Goal: Task Accomplishment & Management: Use online tool/utility

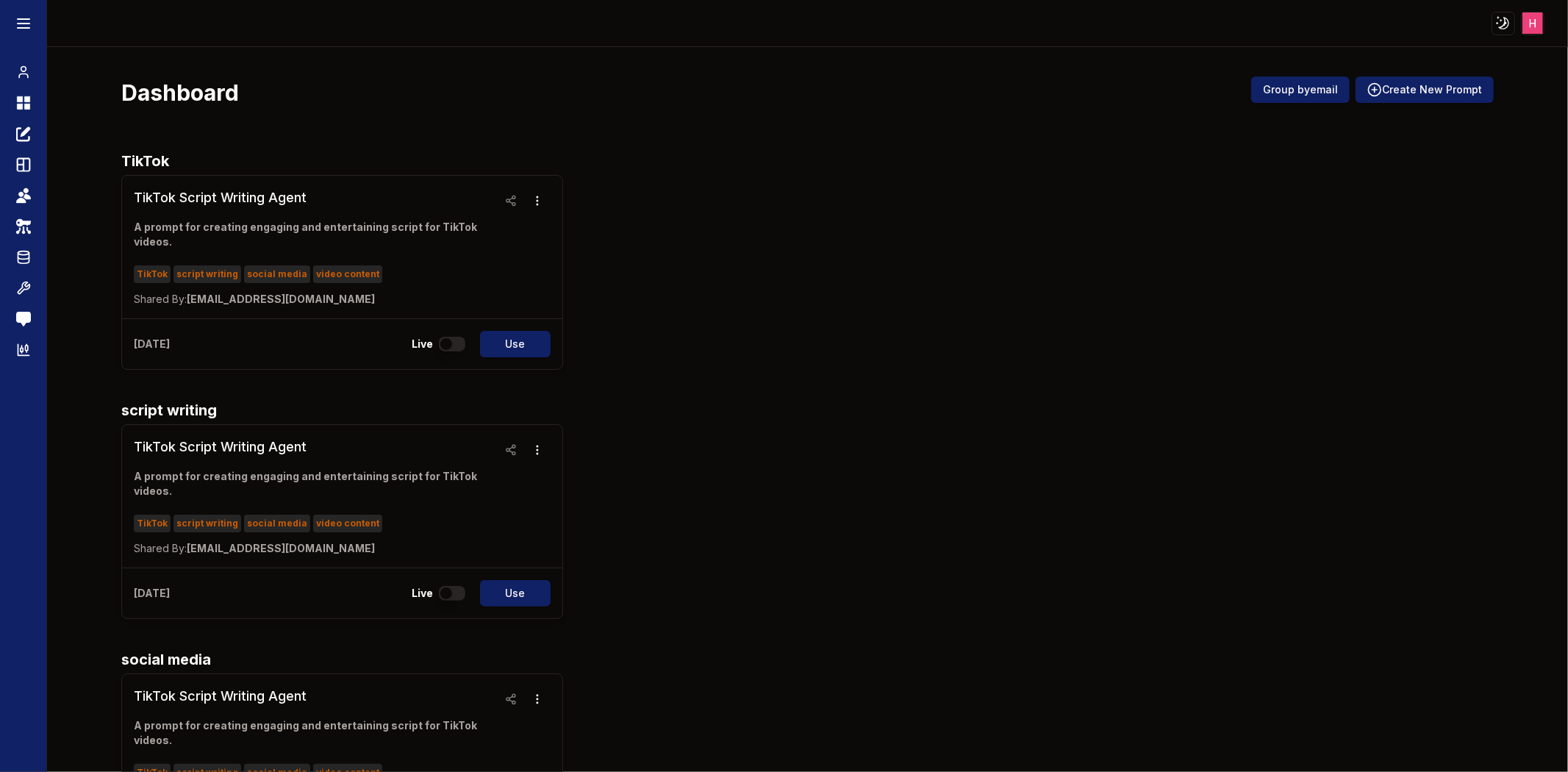
drag, startPoint x: 513, startPoint y: 810, endPoint x: 516, endPoint y: 796, distance: 14.3
drag, startPoint x: 516, startPoint y: 796, endPoint x: 1092, endPoint y: 317, distance: 749.1
click at [1092, 317] on div "TikTok Script Writing Agent A prompt for creating engaging and entertaining scr…" at bounding box center [807, 272] width 1373 height 195
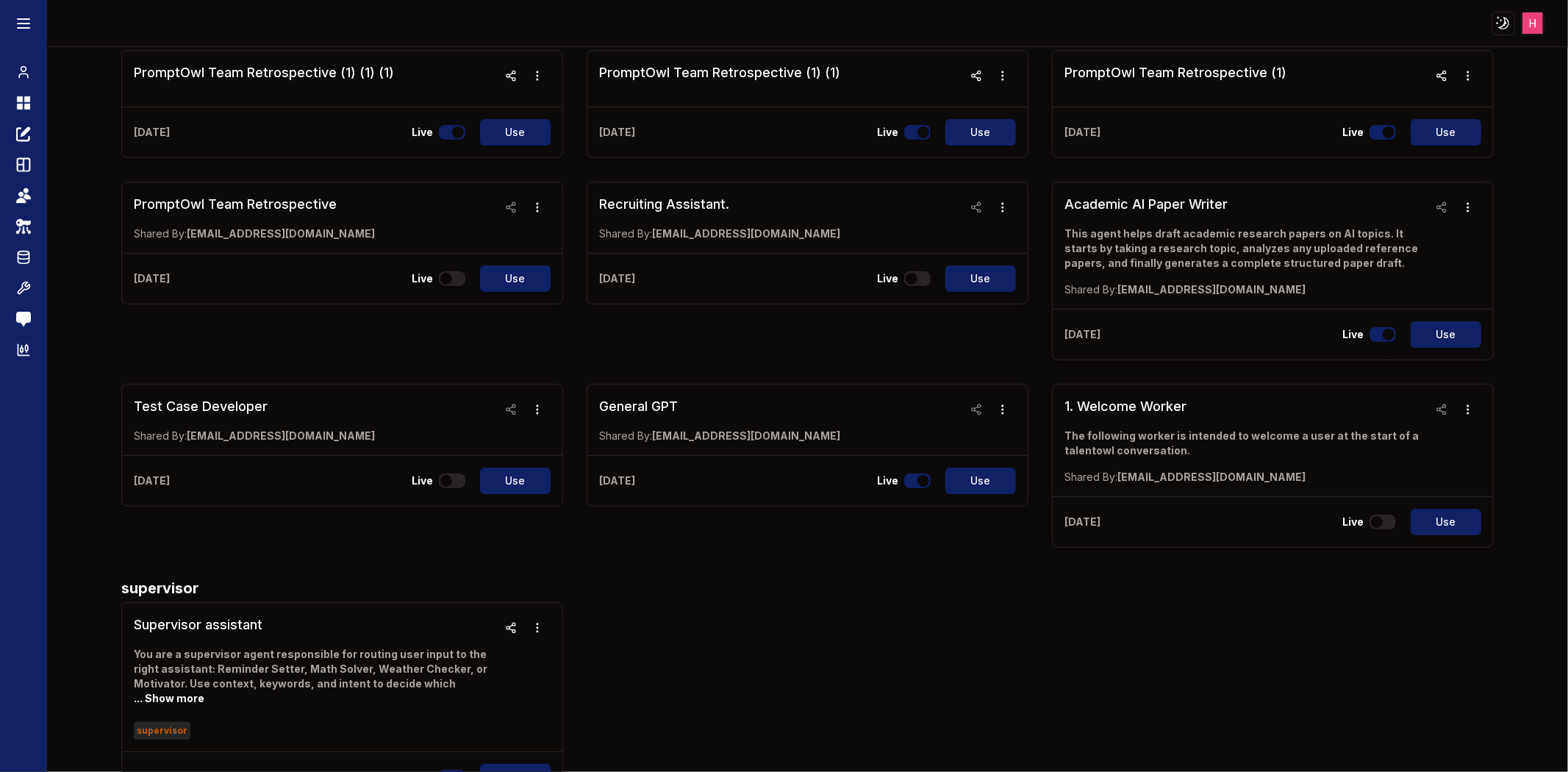
scroll to position [1062, 0]
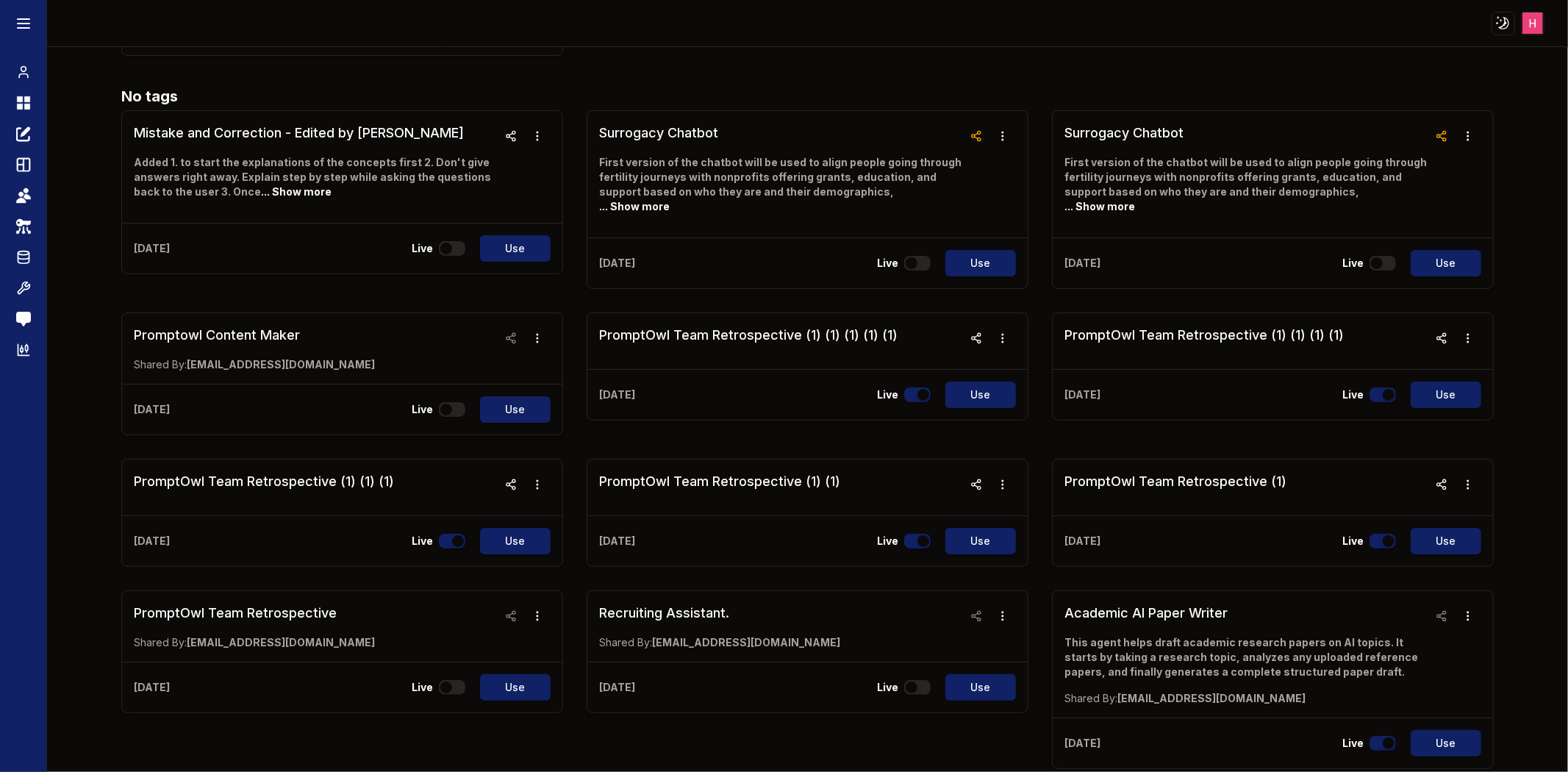
click at [237, 139] on h3 "Mistake and Correction - Edited by [PERSON_NAME]" at bounding box center [315, 133] width 364 height 20
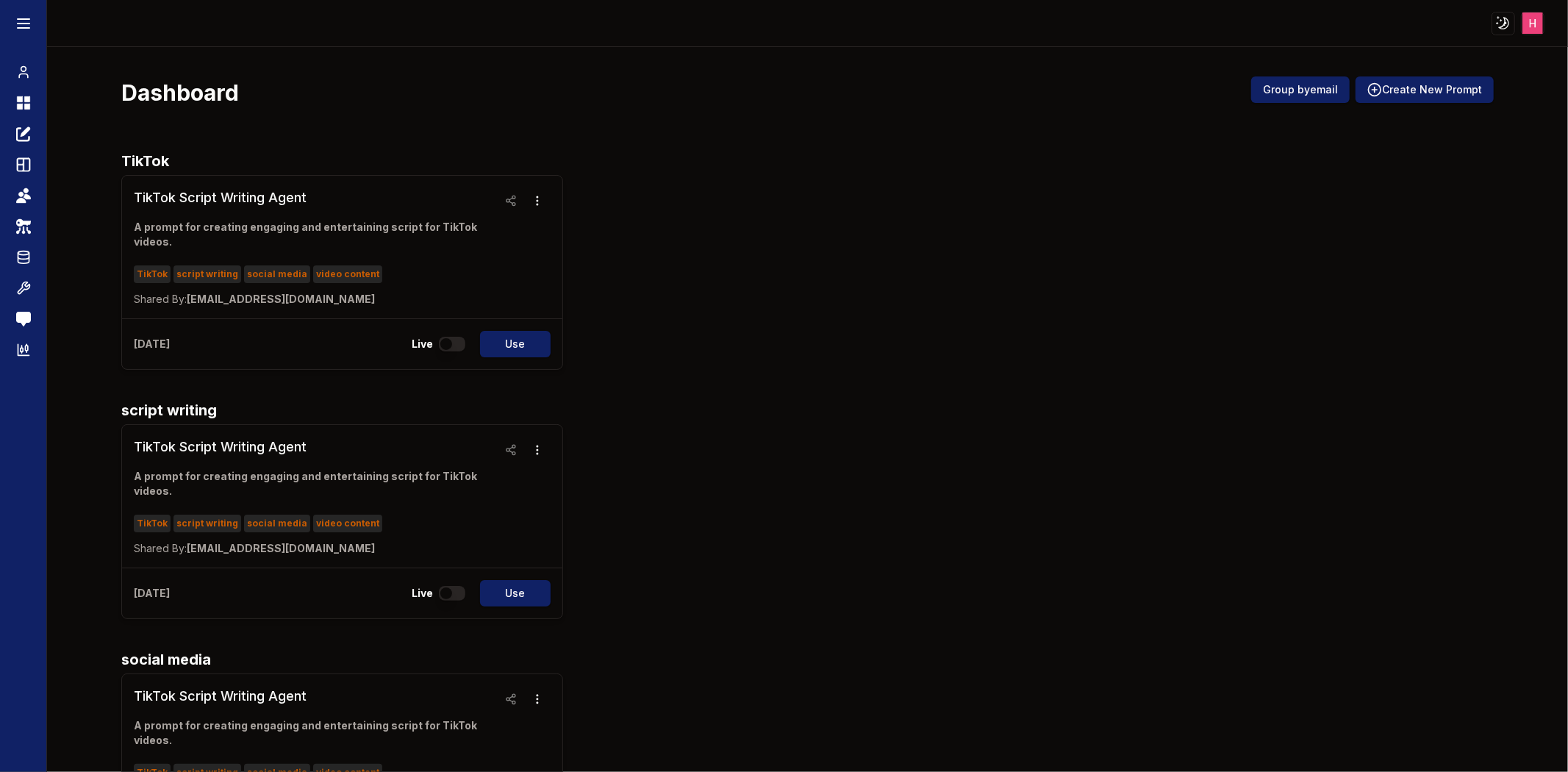
drag, startPoint x: 983, startPoint y: 409, endPoint x: 1444, endPoint y: 415, distance: 461.0
click at [1446, 478] on div "TikTok Script Writing Agent A prompt for creating engaging and entertaining scr…" at bounding box center [807, 522] width 1373 height 195
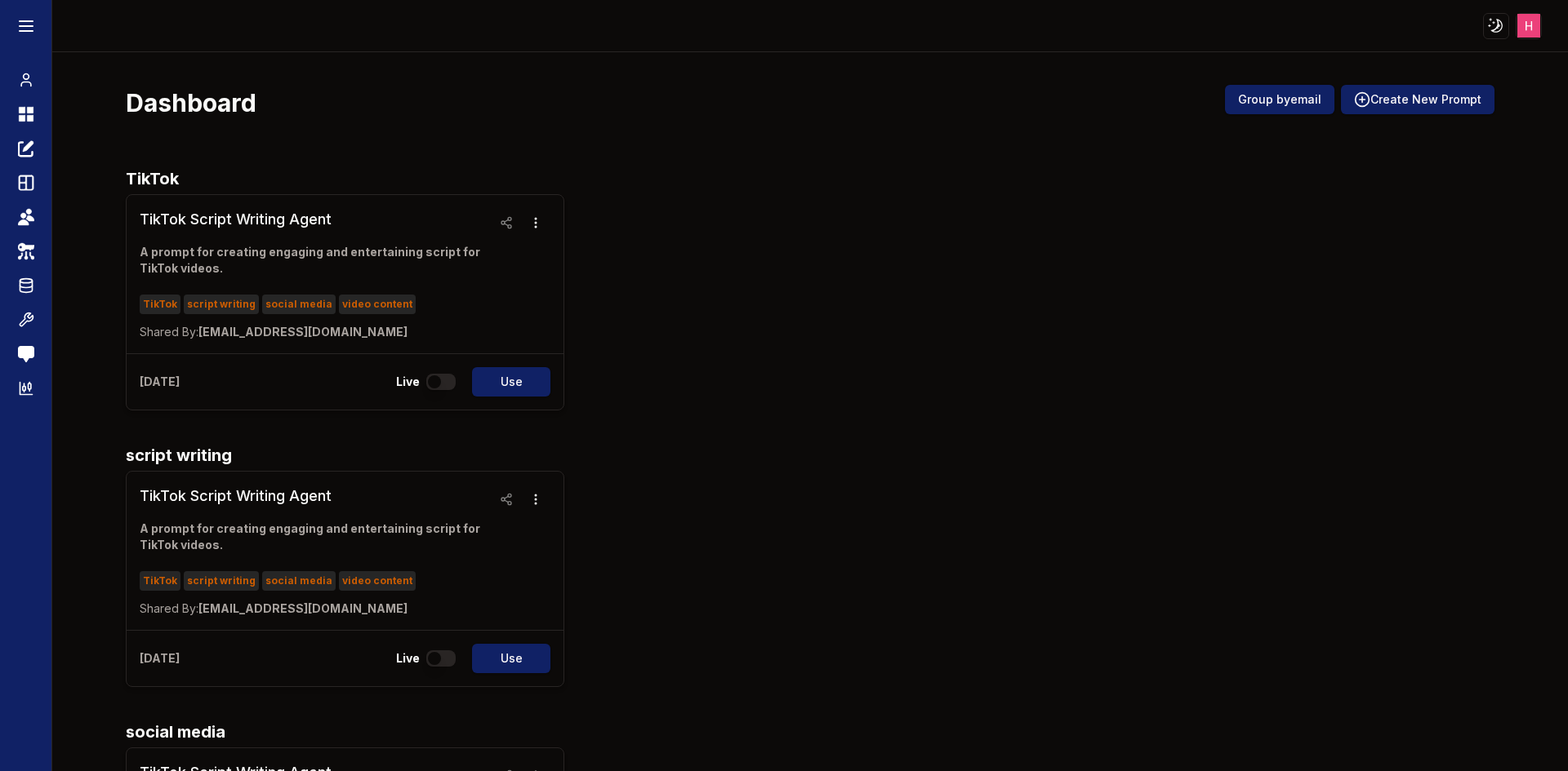
click at [1132, 279] on div "TikTok Script Writing Agent A prompt for creating engaging and entertaining scr…" at bounding box center [809, 302] width 1368 height 216
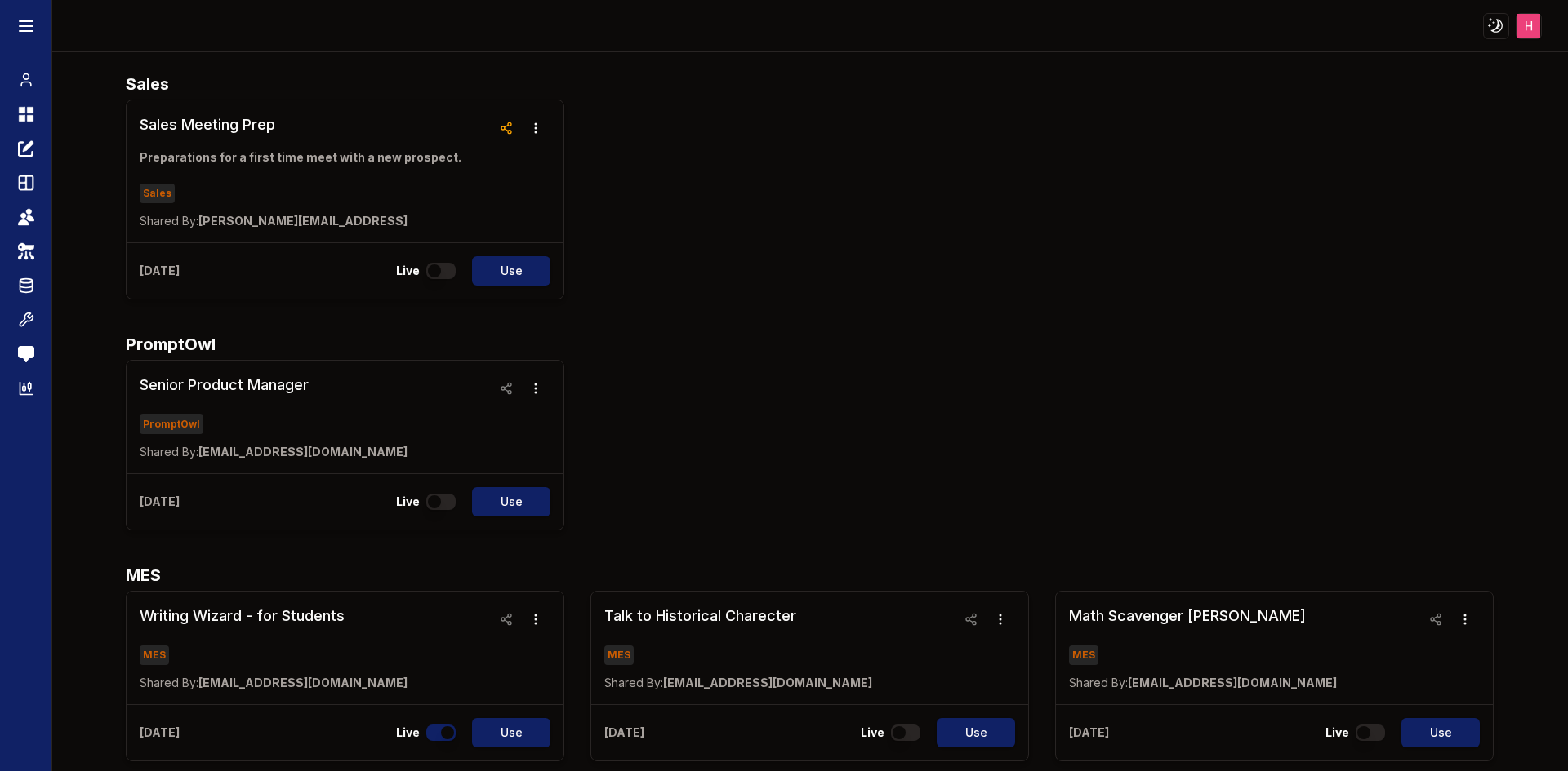
scroll to position [3102, 0]
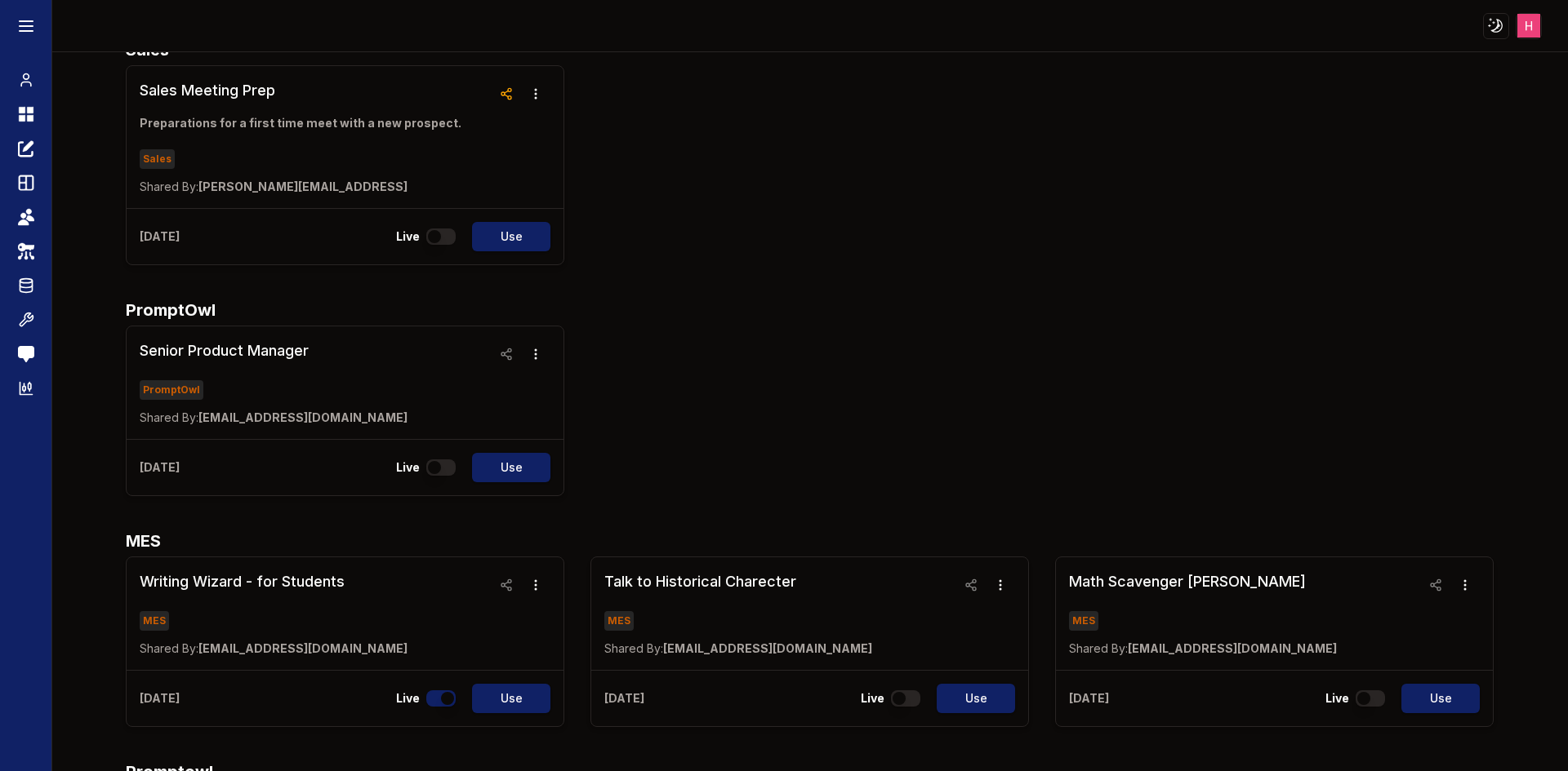
click at [1137, 368] on div "Senior Product Manager PromptOwl Shared By: [EMAIL_ADDRESS][DOMAIN_NAME] [DATE]…" at bounding box center [809, 411] width 1368 height 171
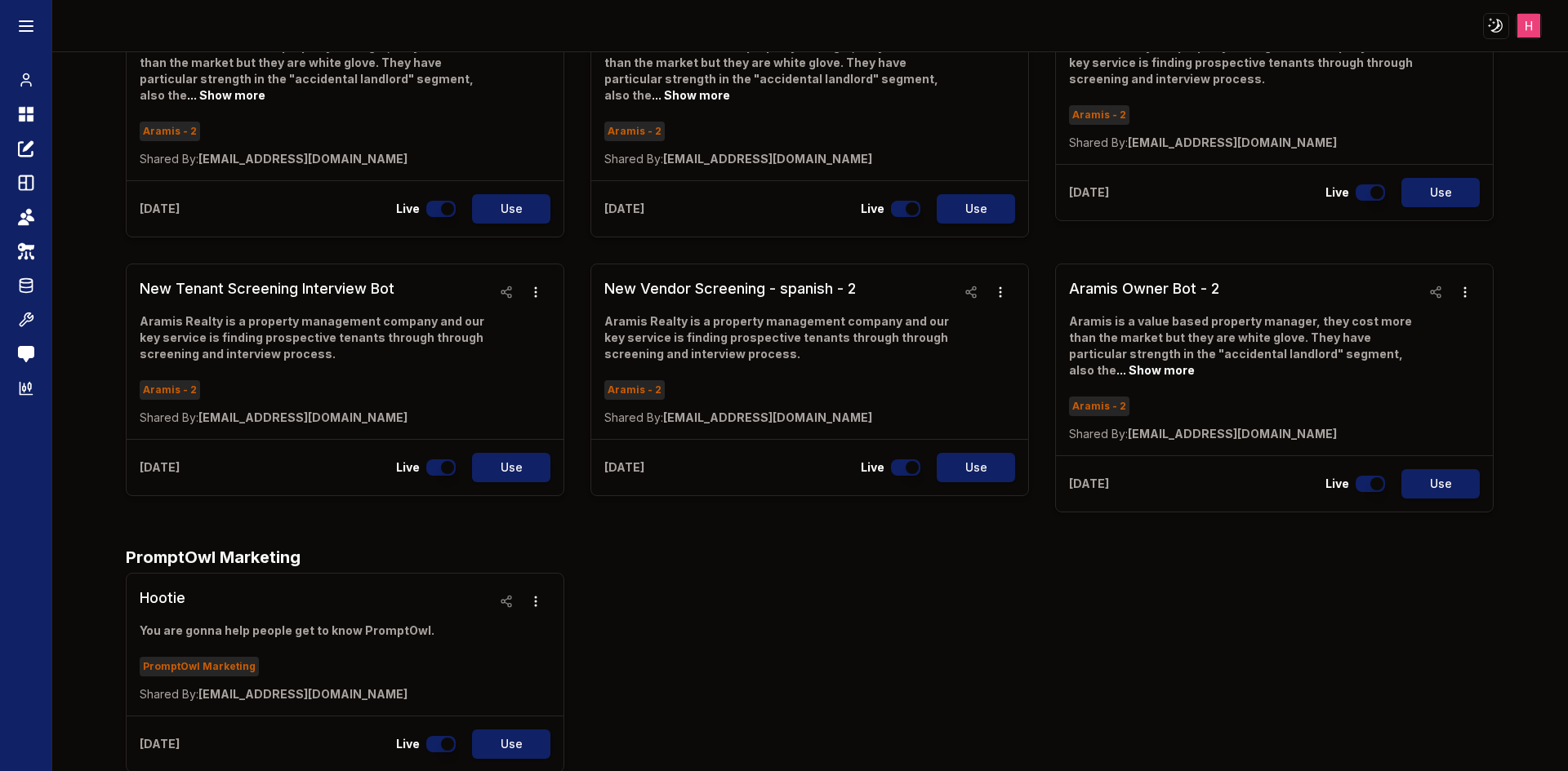
scroll to position [4451, 0]
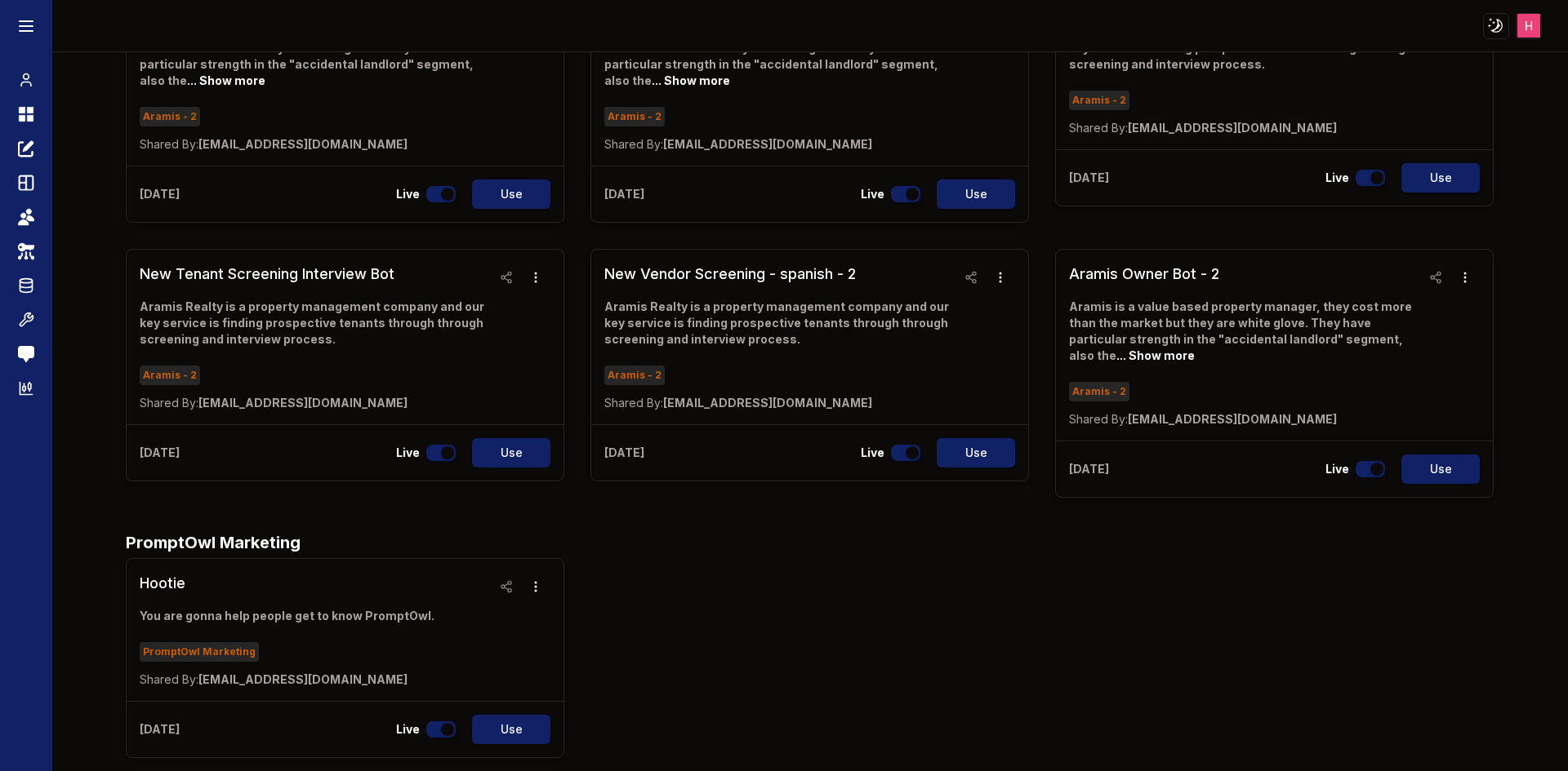
click at [1028, 535] on h2 "PromptOwl Marketing" at bounding box center [809, 542] width 1368 height 24
click at [23, 75] on circle at bounding box center [25, 77] width 6 height 6
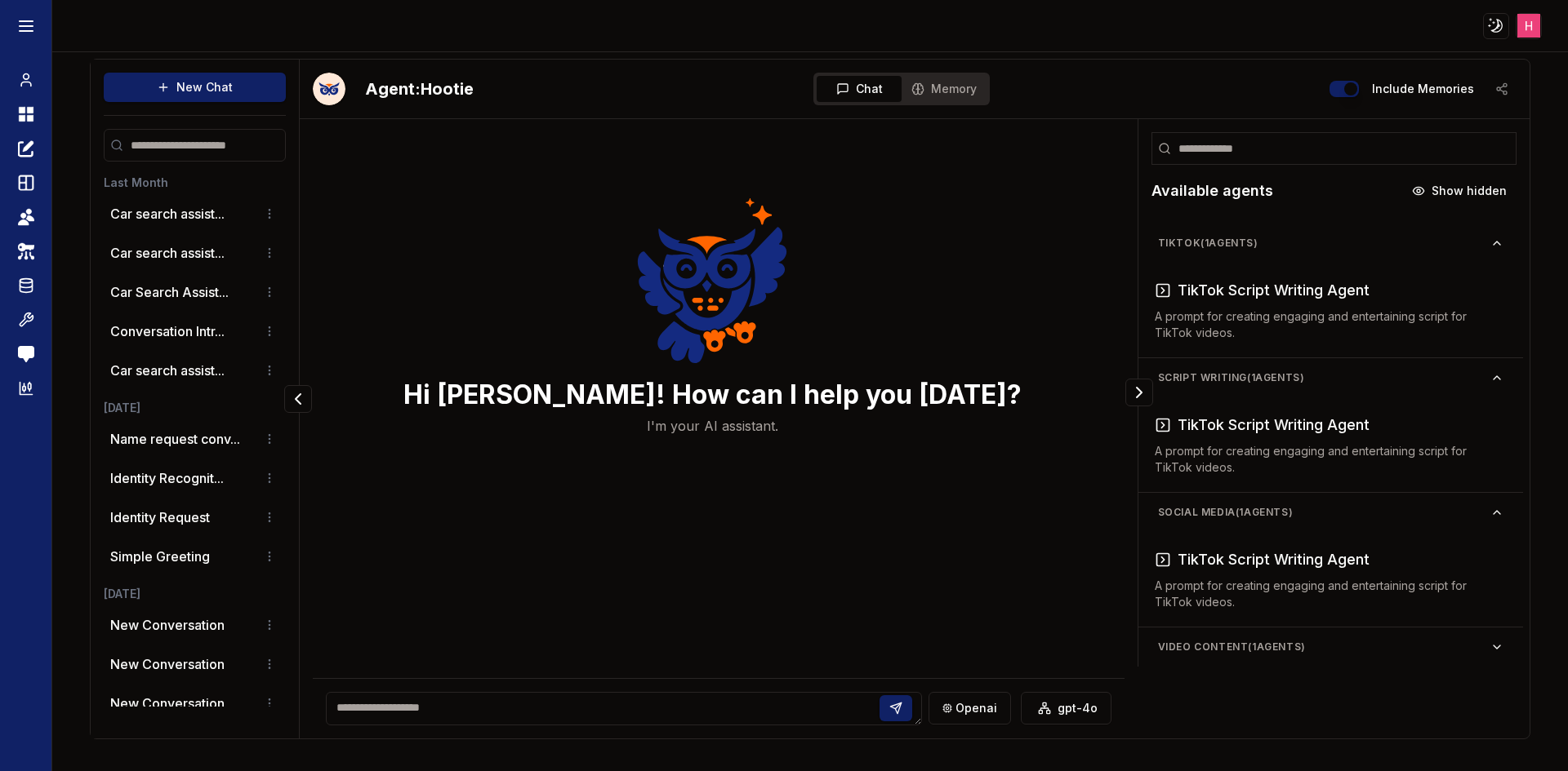
click at [378, 701] on textarea at bounding box center [623, 709] width 596 height 33
type textarea "**"
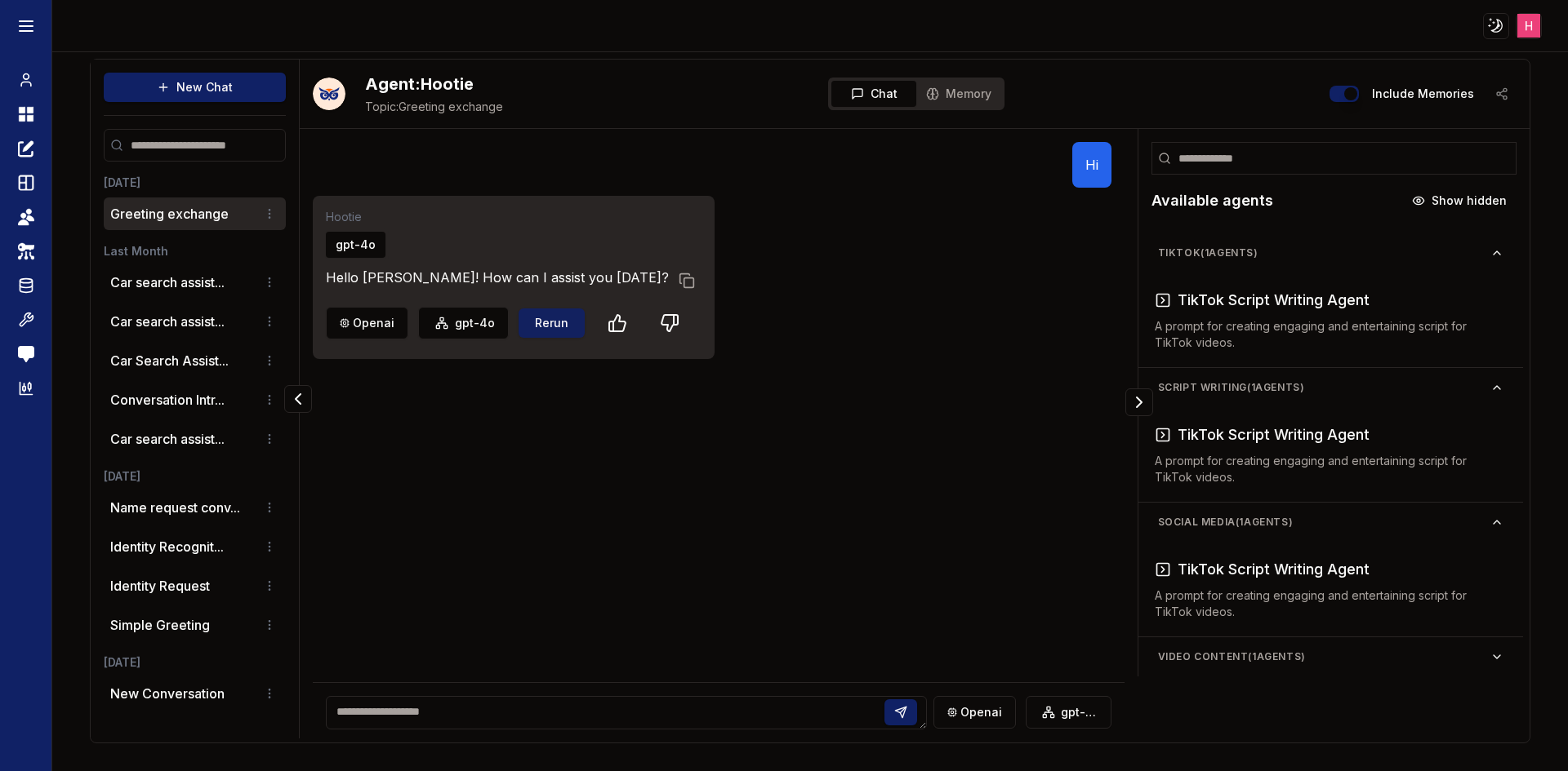
click at [542, 326] on button "Rerun" at bounding box center [551, 323] width 66 height 29
click at [543, 326] on button "Rerun" at bounding box center [551, 323] width 66 height 29
click at [400, 710] on textarea at bounding box center [627, 713] width 601 height 33
click at [382, 320] on html "Toggle theme Toggle user menu Chat Dashboard Create Prompts Templates Teams API…" at bounding box center [784, 385] width 1568 height 771
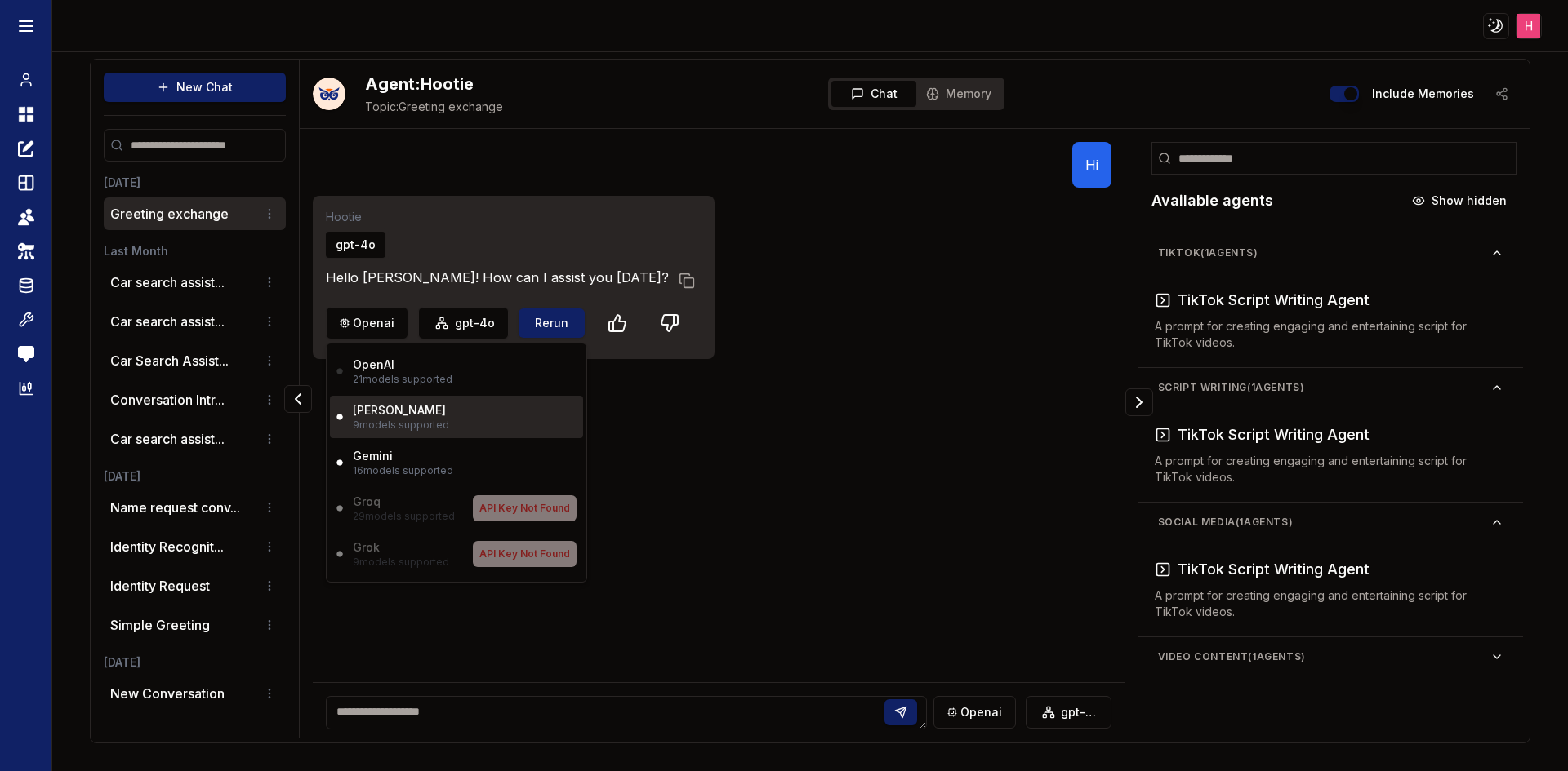
click at [377, 410] on p "[PERSON_NAME]" at bounding box center [399, 411] width 93 height 17
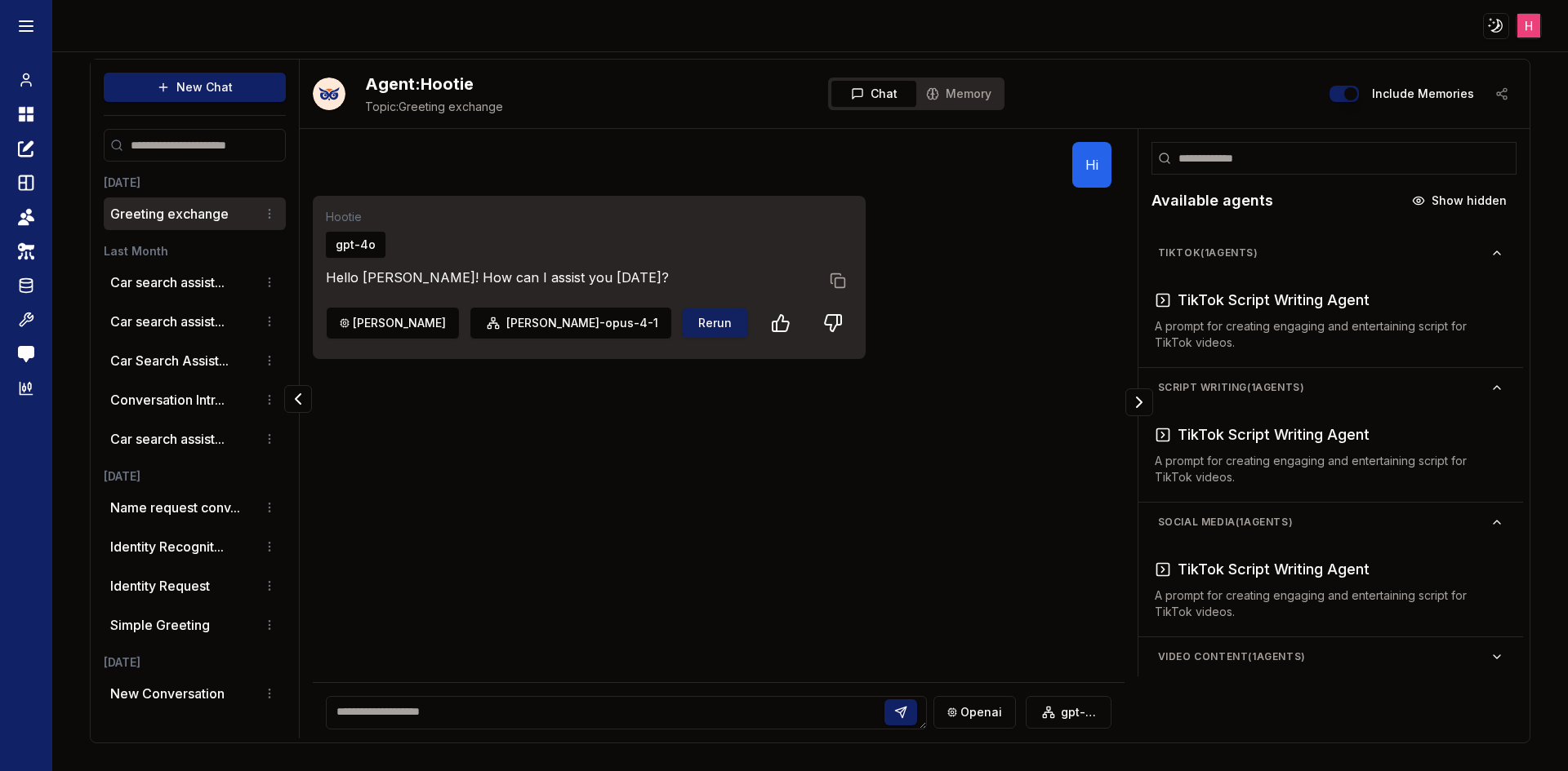
click at [682, 325] on button "Rerun" at bounding box center [714, 323] width 66 height 29
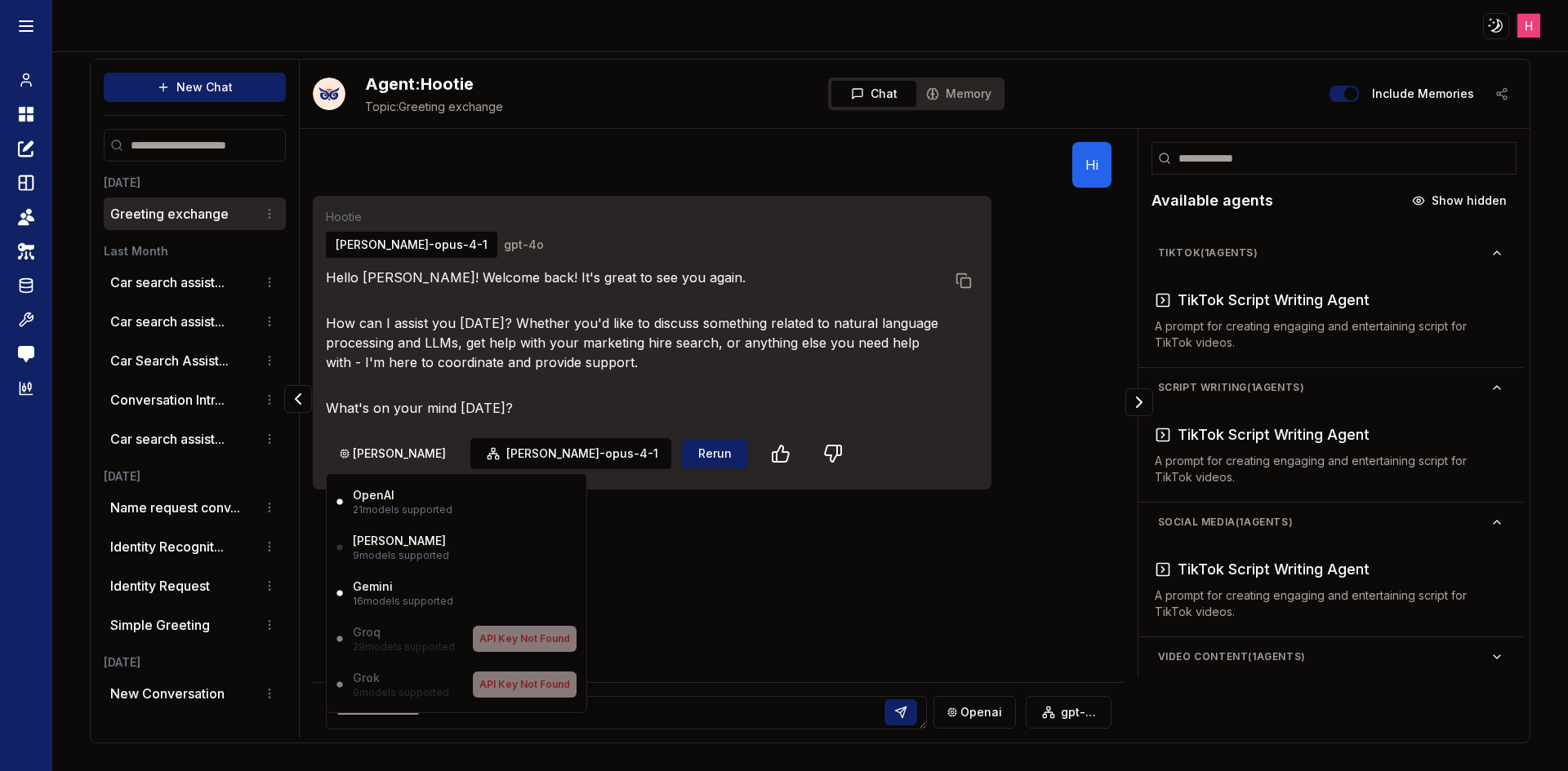
click at [361, 458] on html "Toggle theme Toggle user menu Chat Dashboard Create Prompts Templates Teams API…" at bounding box center [784, 385] width 1568 height 771
click at [693, 557] on html "Toggle theme Toggle user menu Chat Dashboard Create Prompts Templates Teams API…" at bounding box center [784, 385] width 1568 height 771
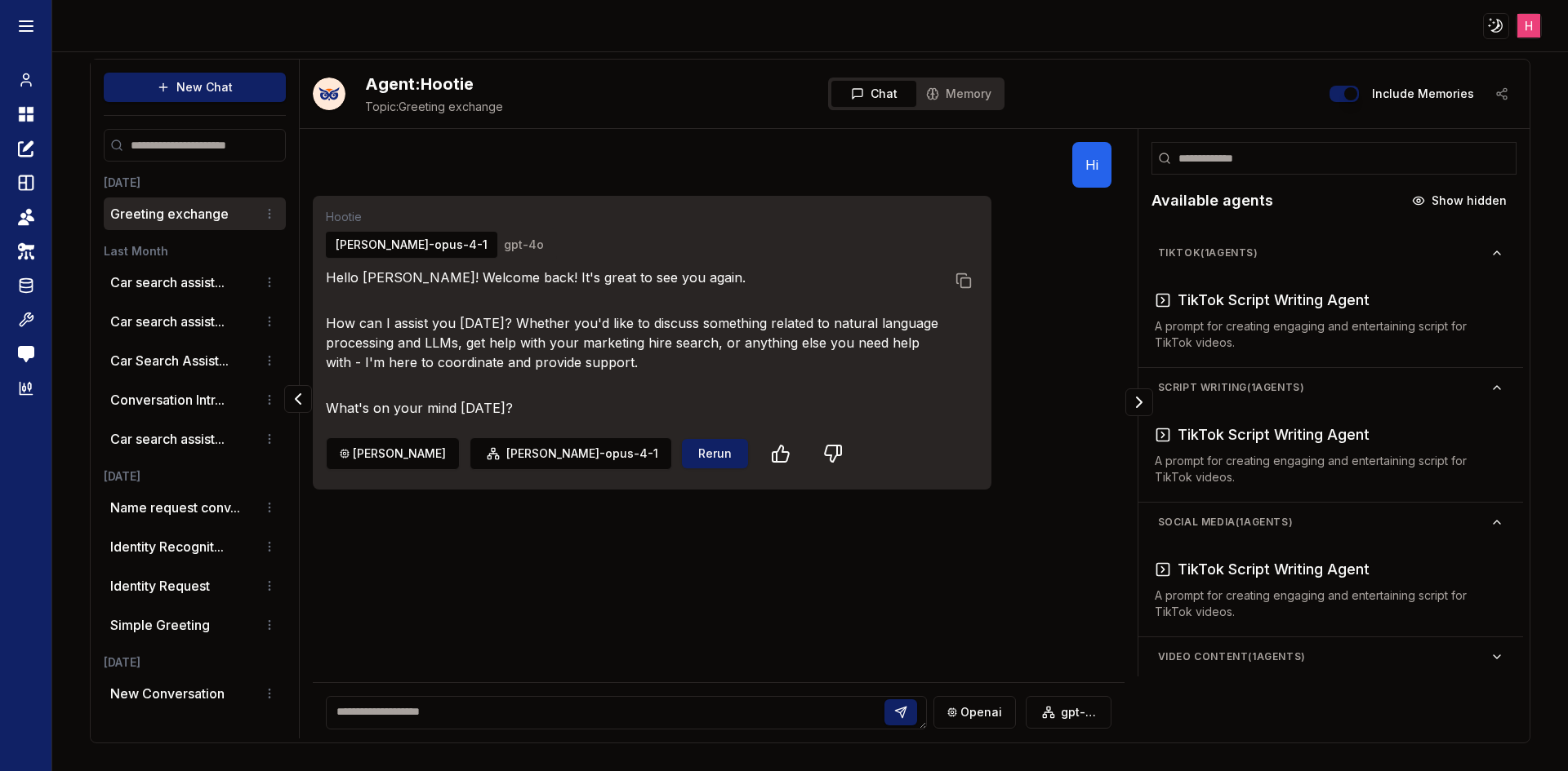
click at [494, 249] on button "gpt-4o" at bounding box center [524, 244] width 59 height 26
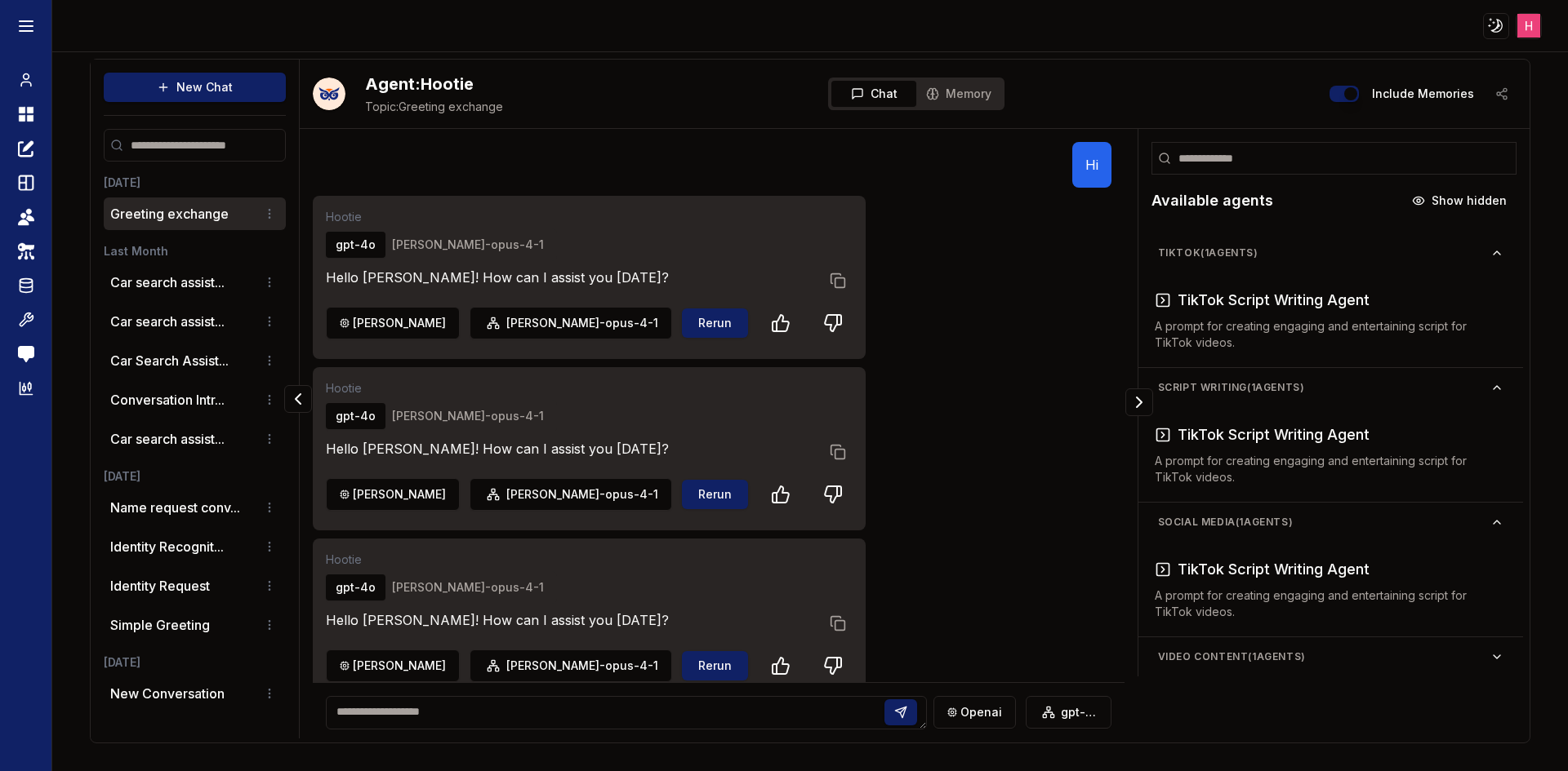
click at [469, 249] on button "[PERSON_NAME]-opus-4-1" at bounding box center [467, 244] width 172 height 26
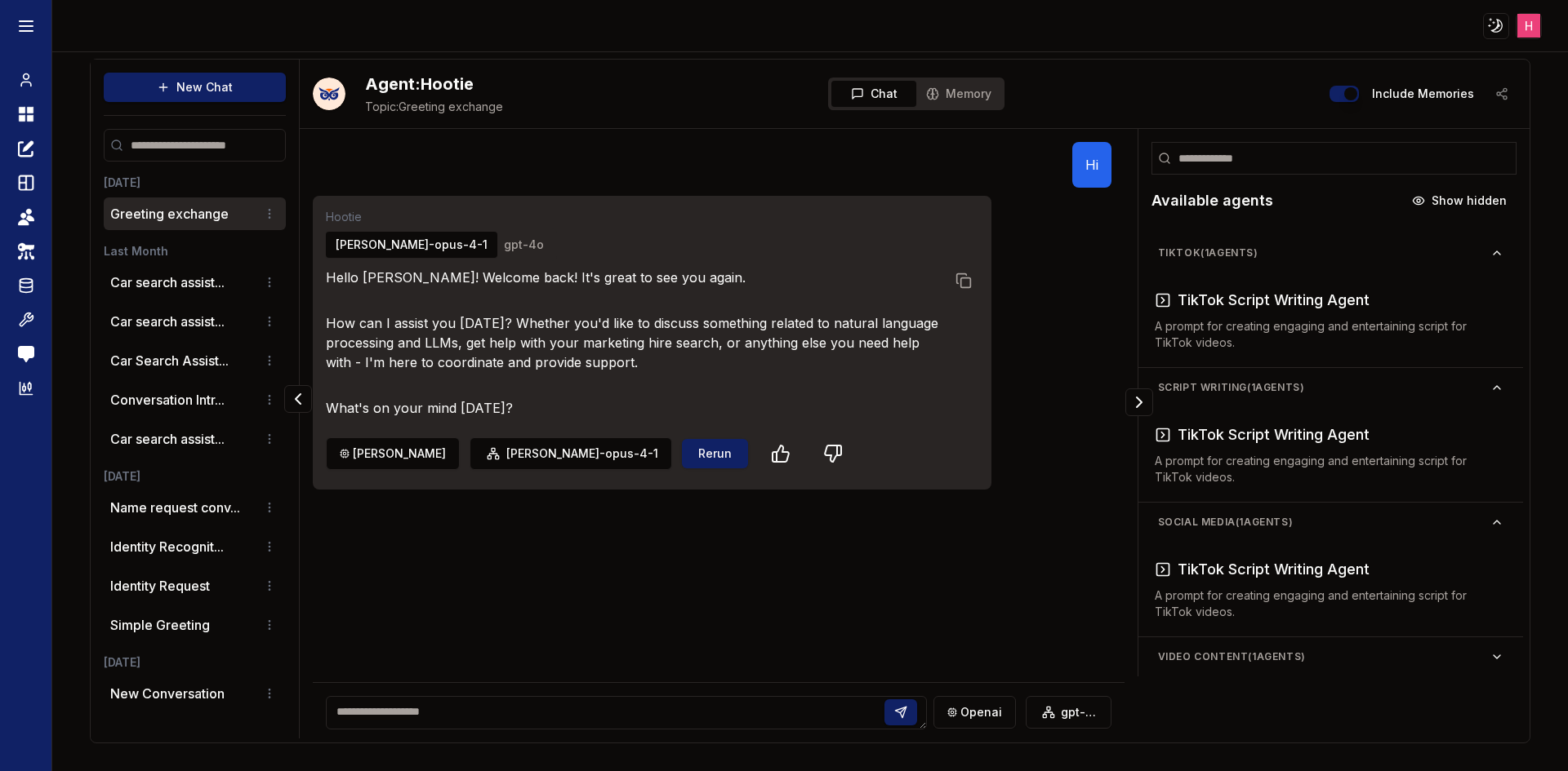
click at [498, 711] on textarea at bounding box center [627, 713] width 601 height 33
type textarea "**"
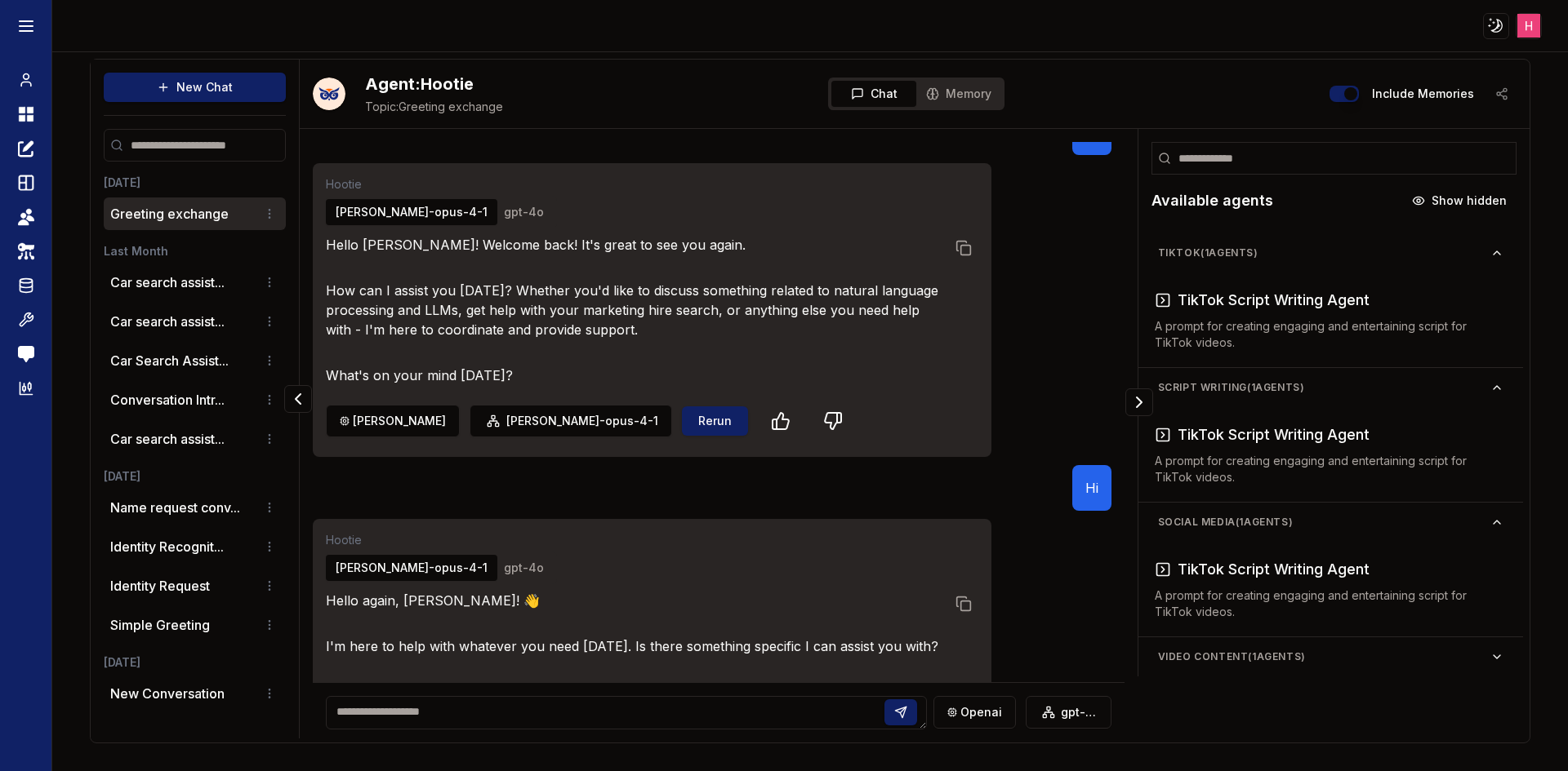
scroll to position [144, 0]
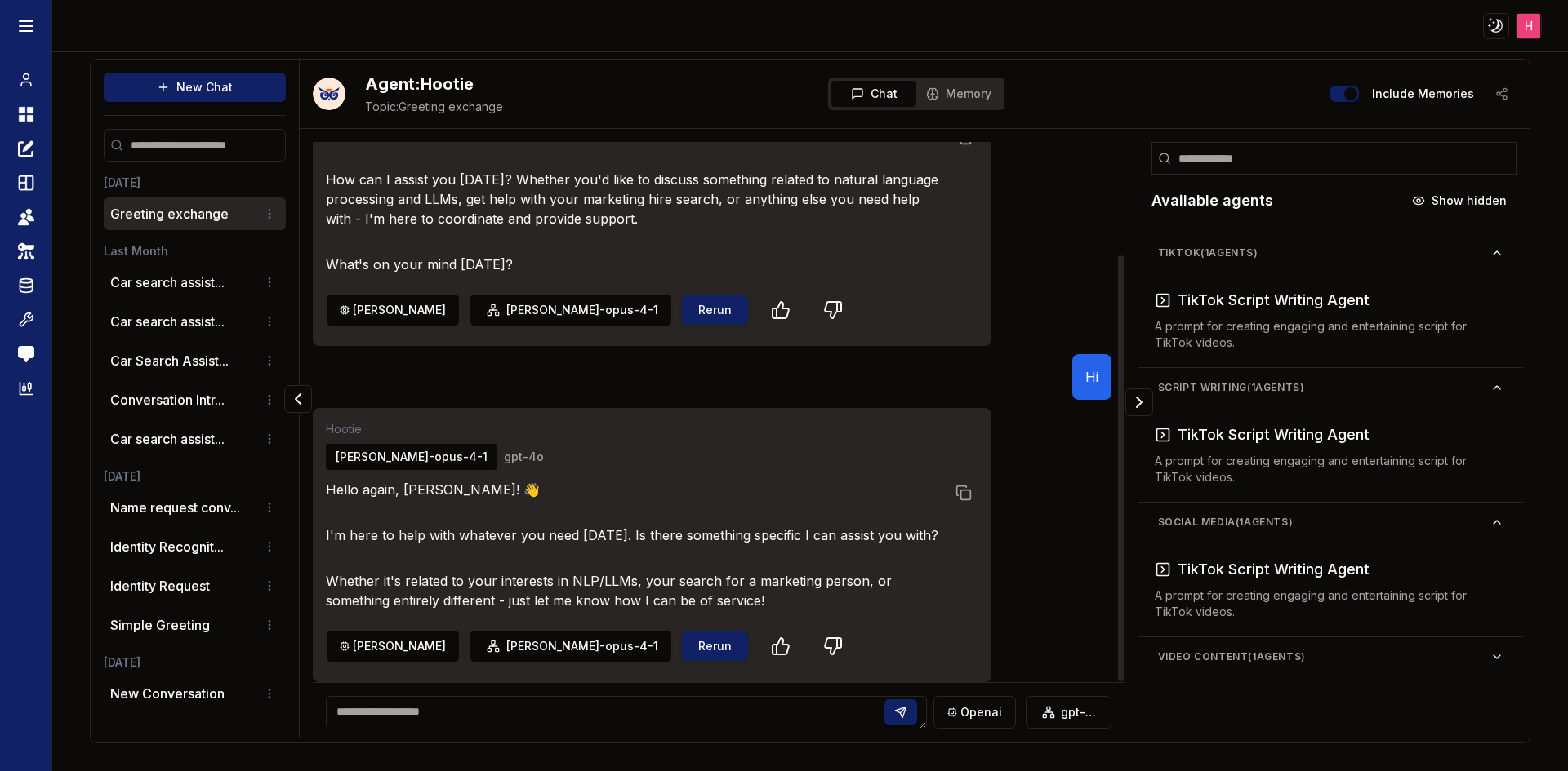
click at [381, 719] on textarea at bounding box center [627, 713] width 601 height 33
type textarea "**"
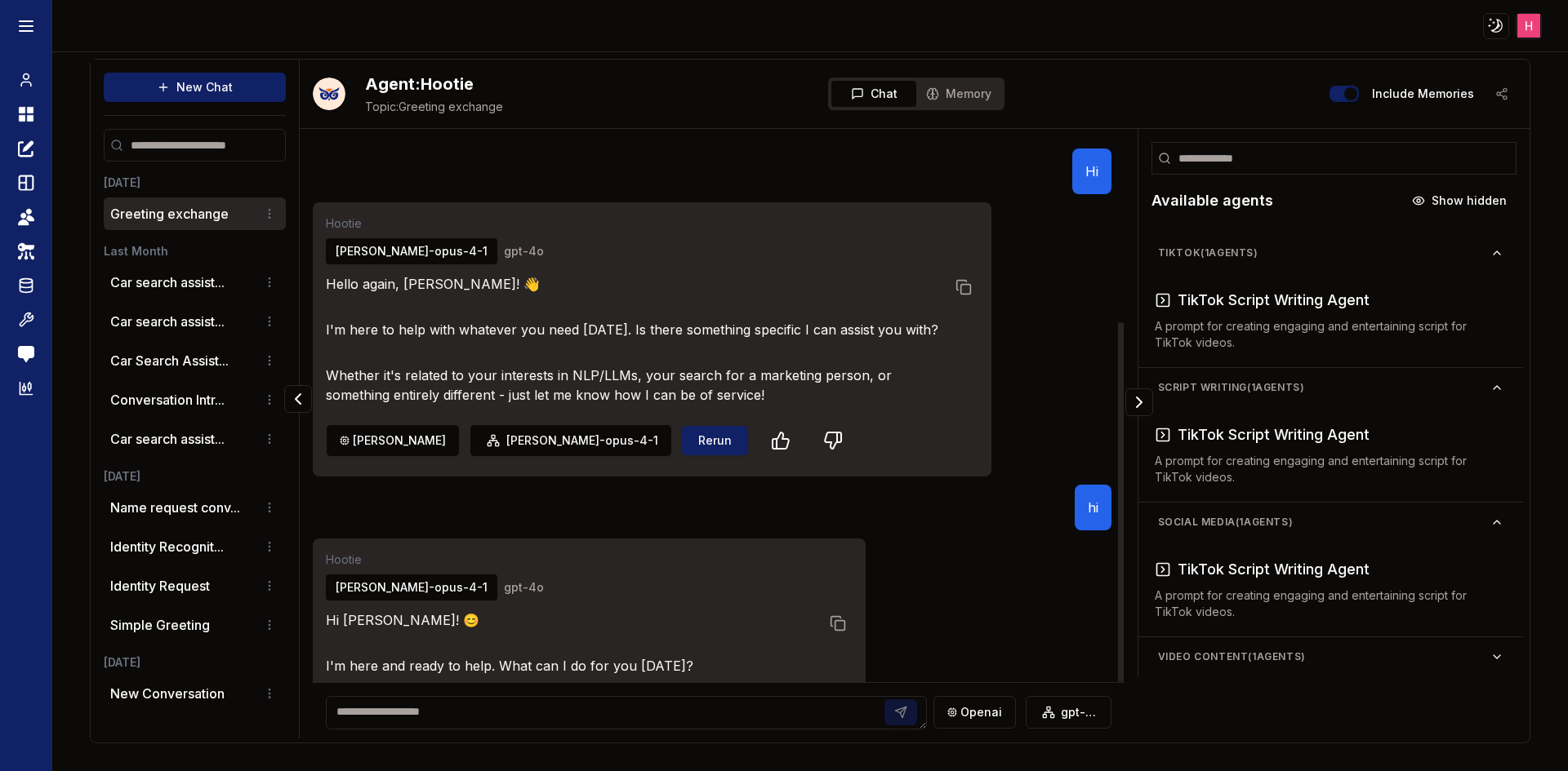
scroll to position [414, 0]
